Goal: Task Accomplishment & Management: Use online tool/utility

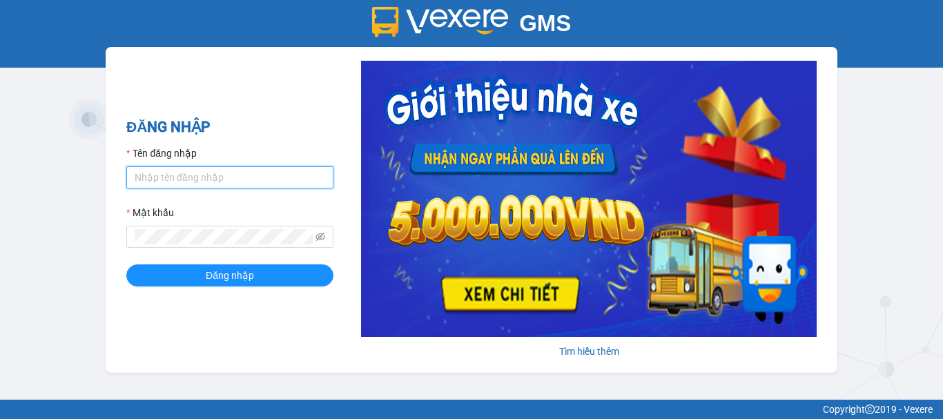
click at [230, 180] on input "Tên đăng nhập" at bounding box center [229, 177] width 207 height 22
type input "yen0932249949.vinhquang"
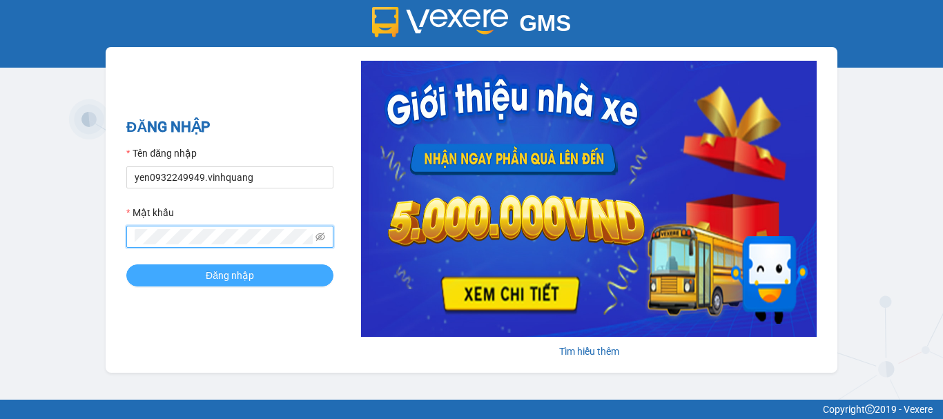
click at [236, 278] on span "Đăng nhập" at bounding box center [230, 275] width 48 height 15
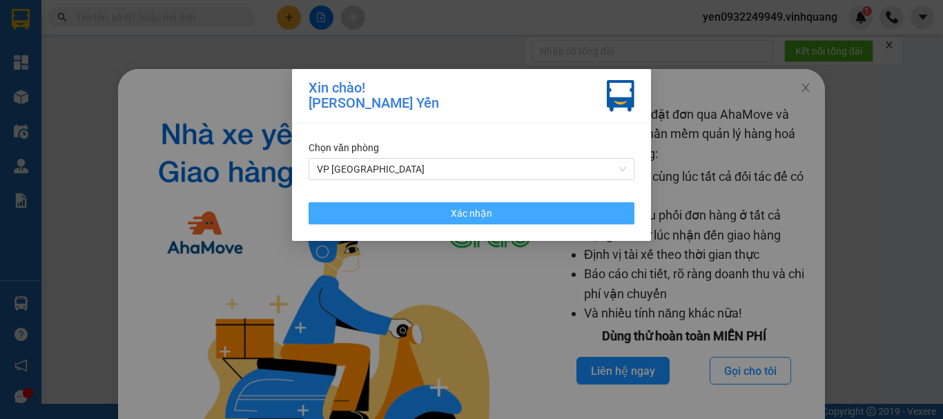
click at [460, 221] on button "Xác nhận" at bounding box center [472, 213] width 326 height 22
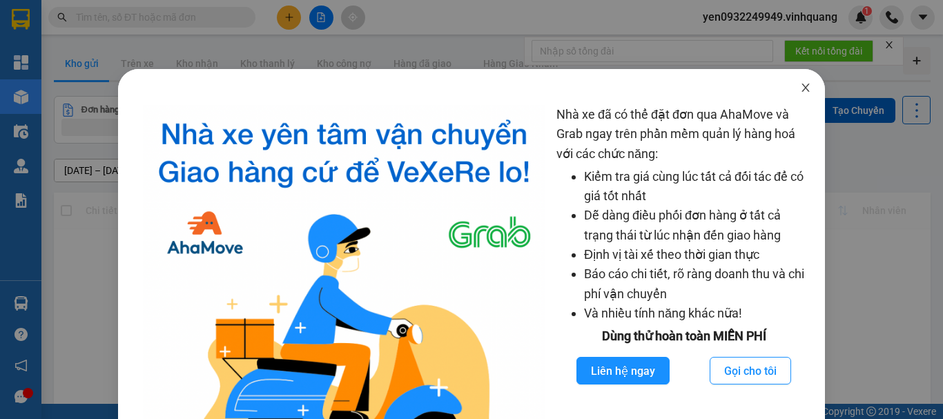
click at [800, 88] on icon "close" at bounding box center [805, 87] width 11 height 11
